Goal: Navigation & Orientation: Find specific page/section

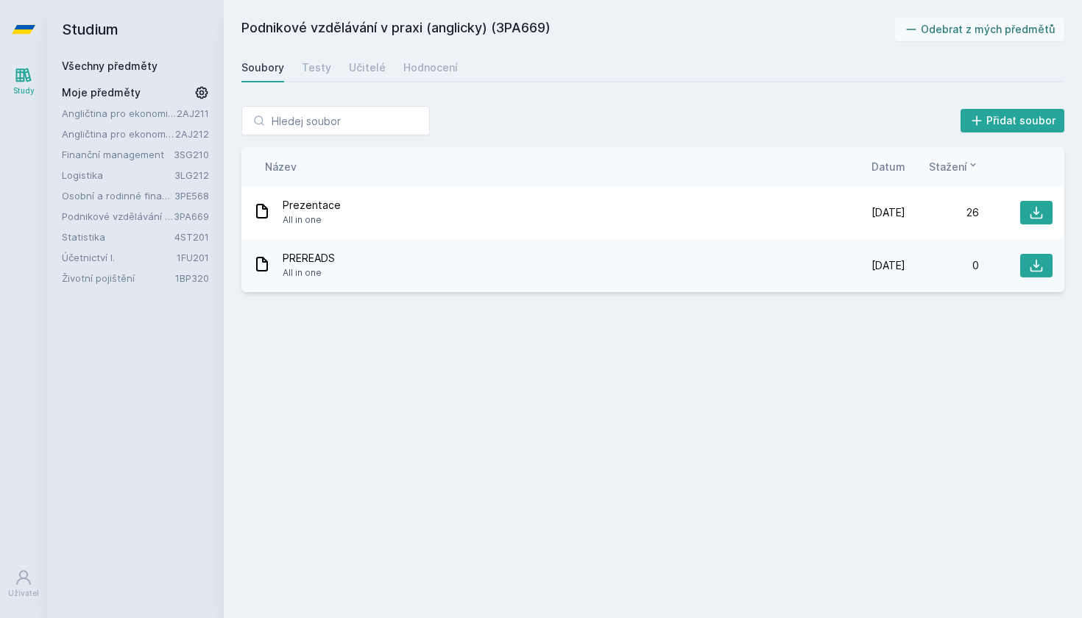
click at [319, 90] on div "Přidat soubor Řazení: Název Datum Stažení Název Datum Stažení Prezentace All in…" at bounding box center [653, 199] width 858 height 222
click at [316, 77] on link "Testy" at bounding box center [316, 67] width 29 height 29
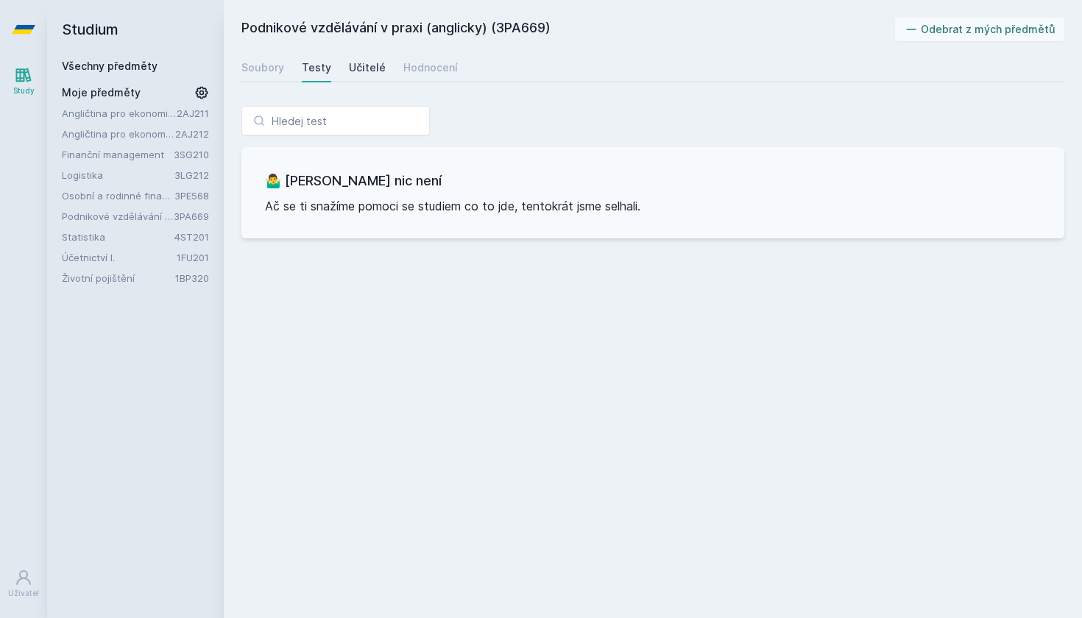
click at [367, 71] on div "Učitelé" at bounding box center [367, 67] width 37 height 15
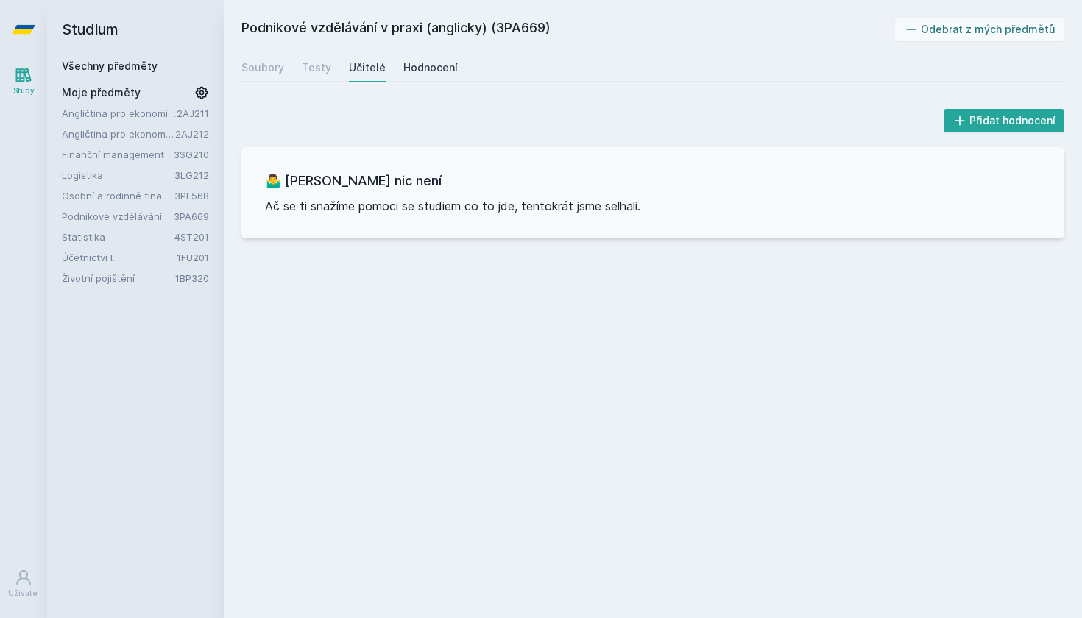
click at [423, 68] on div "Hodnocení" at bounding box center [430, 67] width 54 height 15
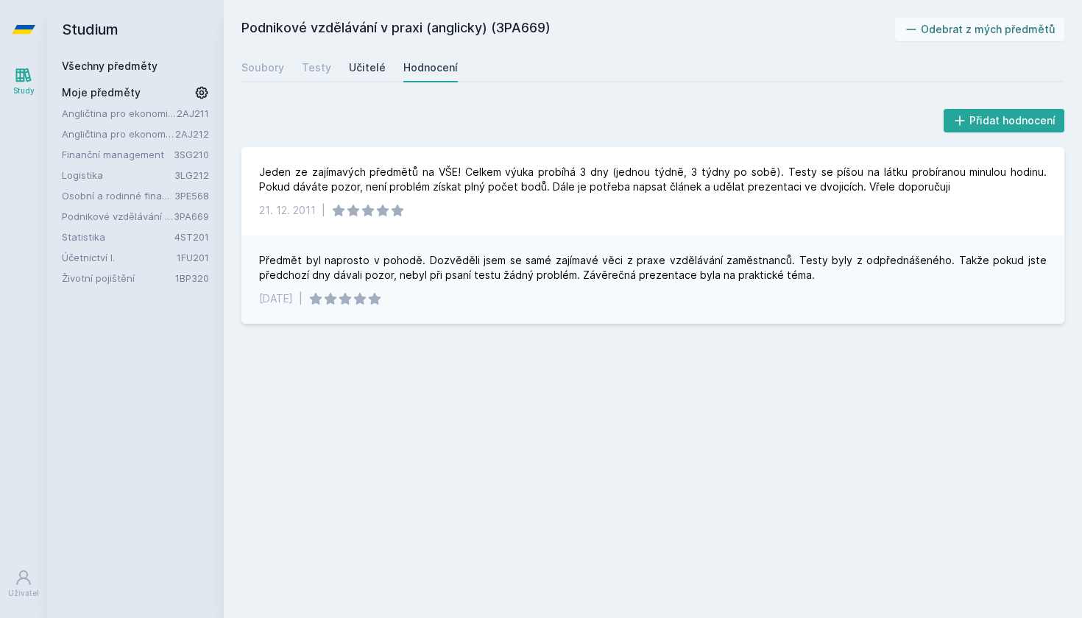
click at [370, 66] on div "Učitelé" at bounding box center [367, 67] width 37 height 15
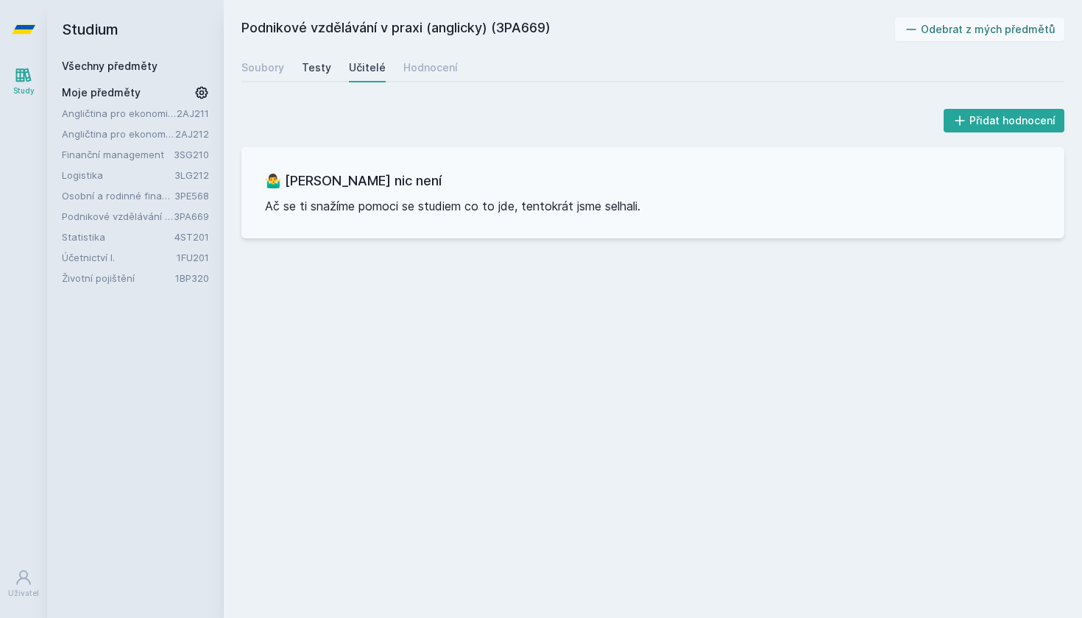
click at [313, 70] on div "Testy" at bounding box center [316, 67] width 29 height 15
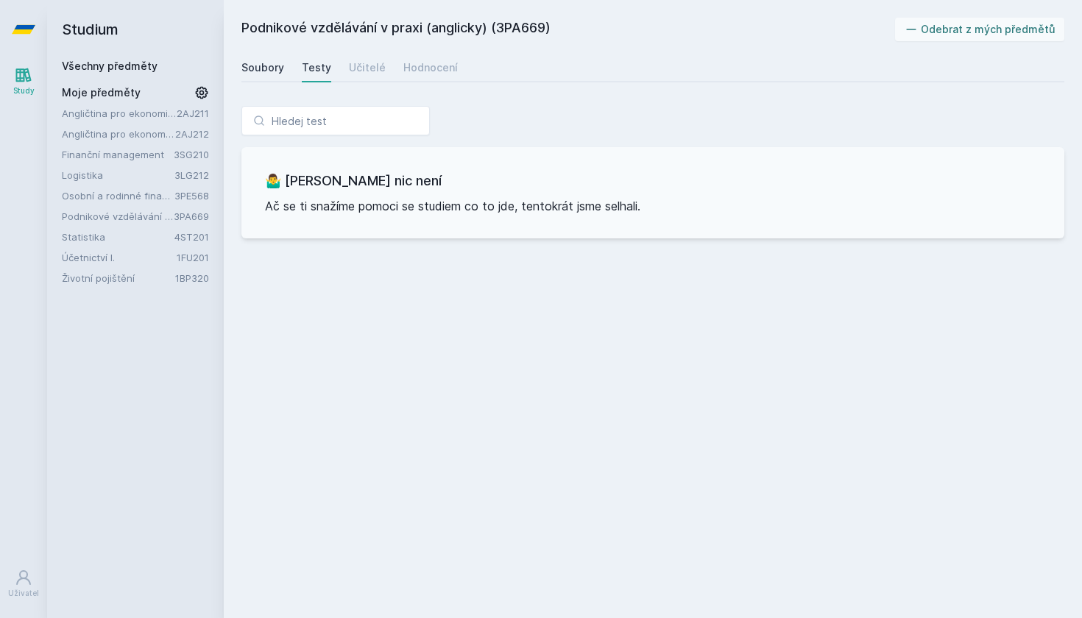
click at [265, 67] on div "Soubory" at bounding box center [262, 67] width 43 height 15
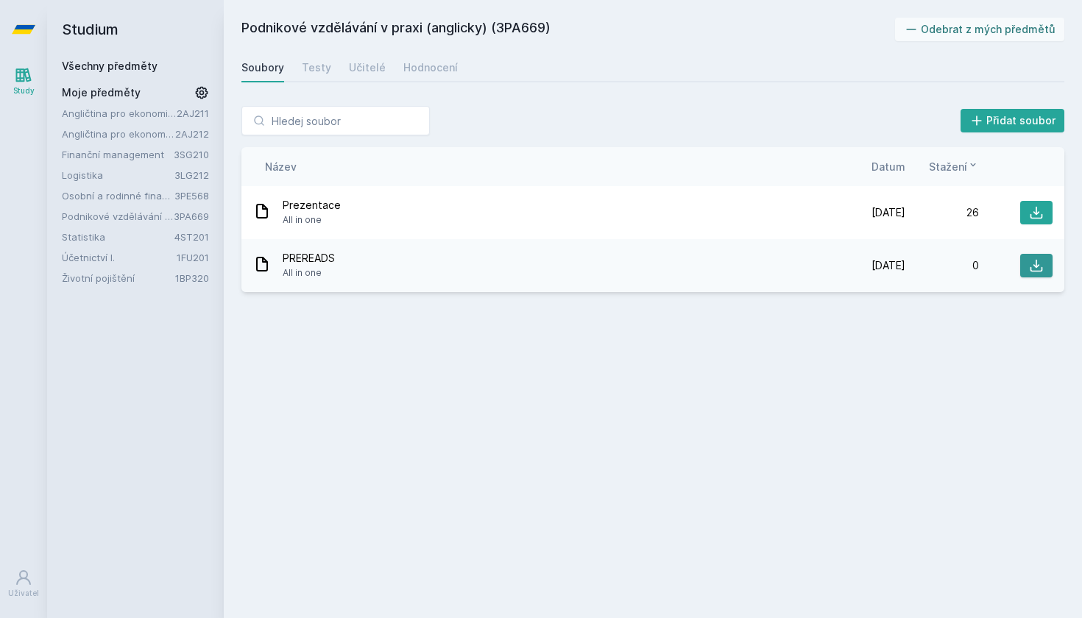
click at [1027, 265] on button at bounding box center [1036, 266] width 32 height 24
